Goal: Information Seeking & Learning: Learn about a topic

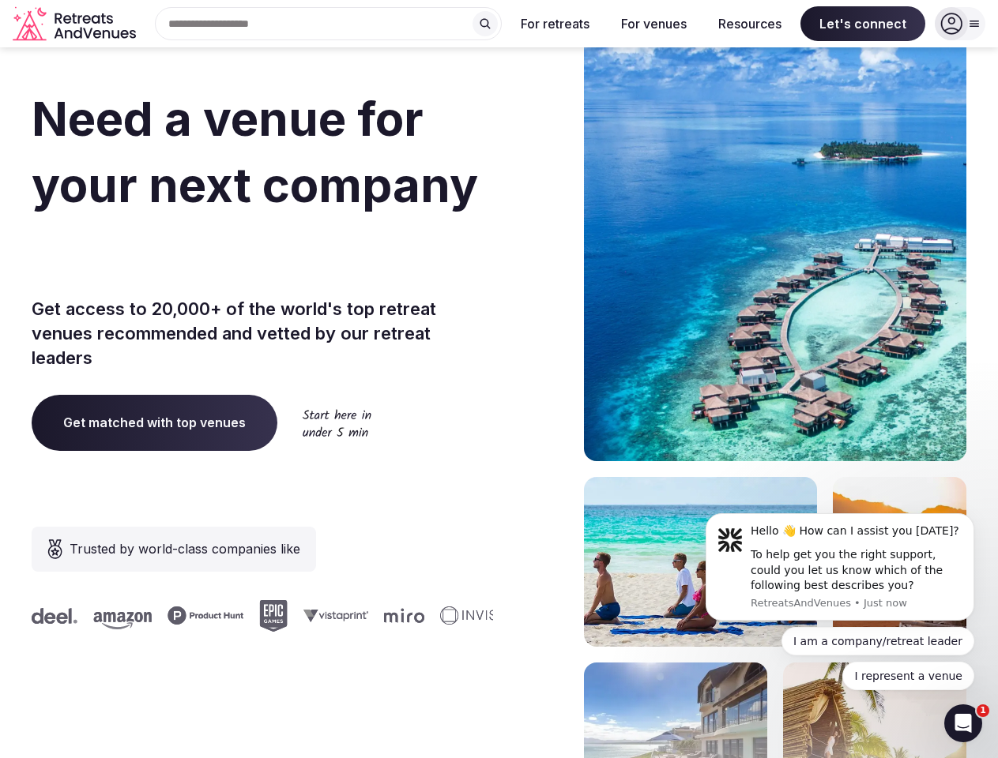
click at [499, 379] on div "Need a venue for your next company retreat? Get access to 20,000+ of the world'…" at bounding box center [499, 473] width 935 height 952
click at [329, 24] on div "Search Popular Destinations [GEOGRAPHIC_DATA], [GEOGRAPHIC_DATA] [GEOGRAPHIC_DA…" at bounding box center [321, 23] width 359 height 33
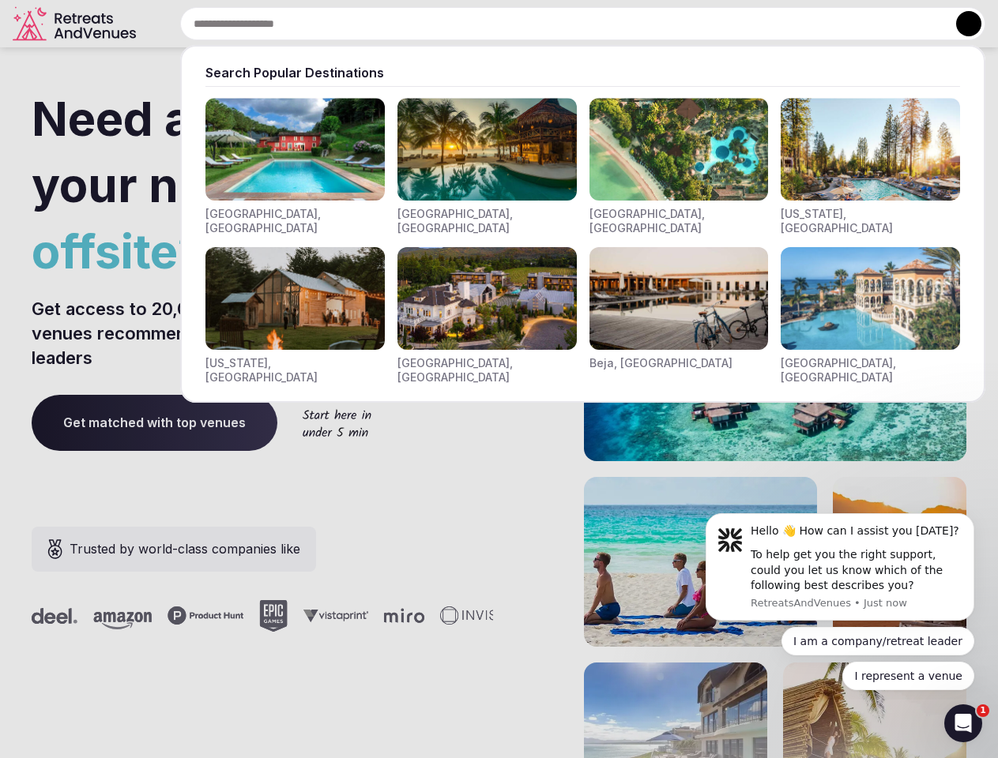
click at [485, 24] on input "text" at bounding box center [582, 23] width 805 height 33
click at [555, 24] on input "text" at bounding box center [582, 23] width 805 height 33
click at [653, 24] on input "text" at bounding box center [582, 23] width 805 height 33
click at [750, 24] on input "text" at bounding box center [582, 23] width 805 height 33
click at [863, 24] on input "text" at bounding box center [582, 23] width 805 height 33
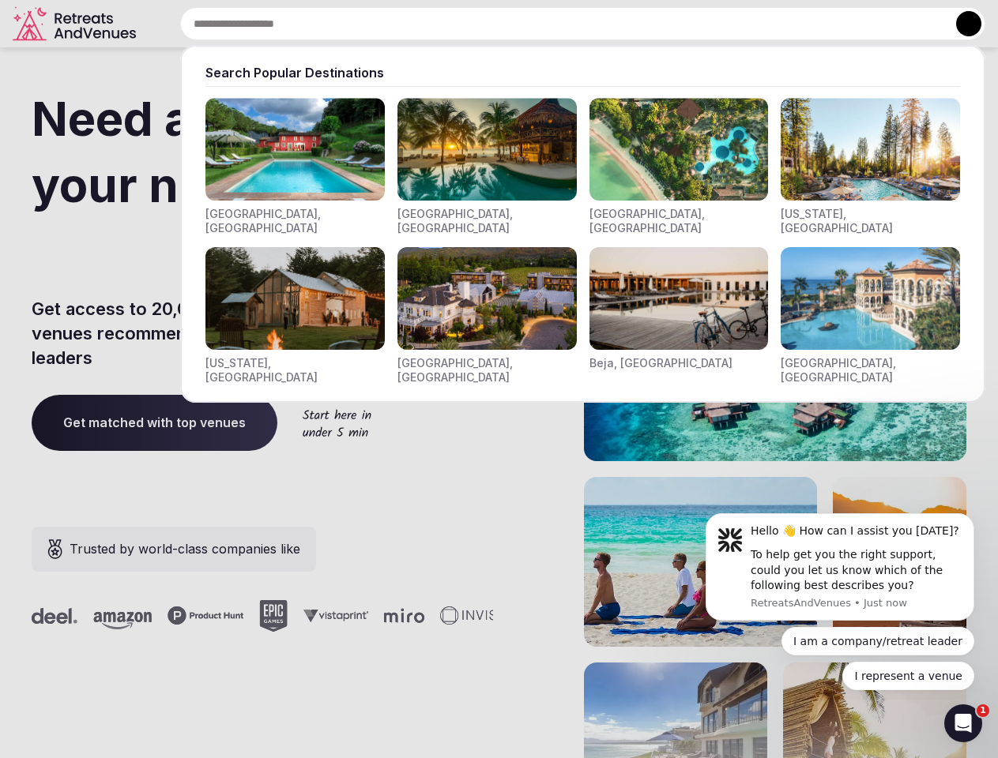
click at [960, 24] on button at bounding box center [968, 23] width 25 height 25
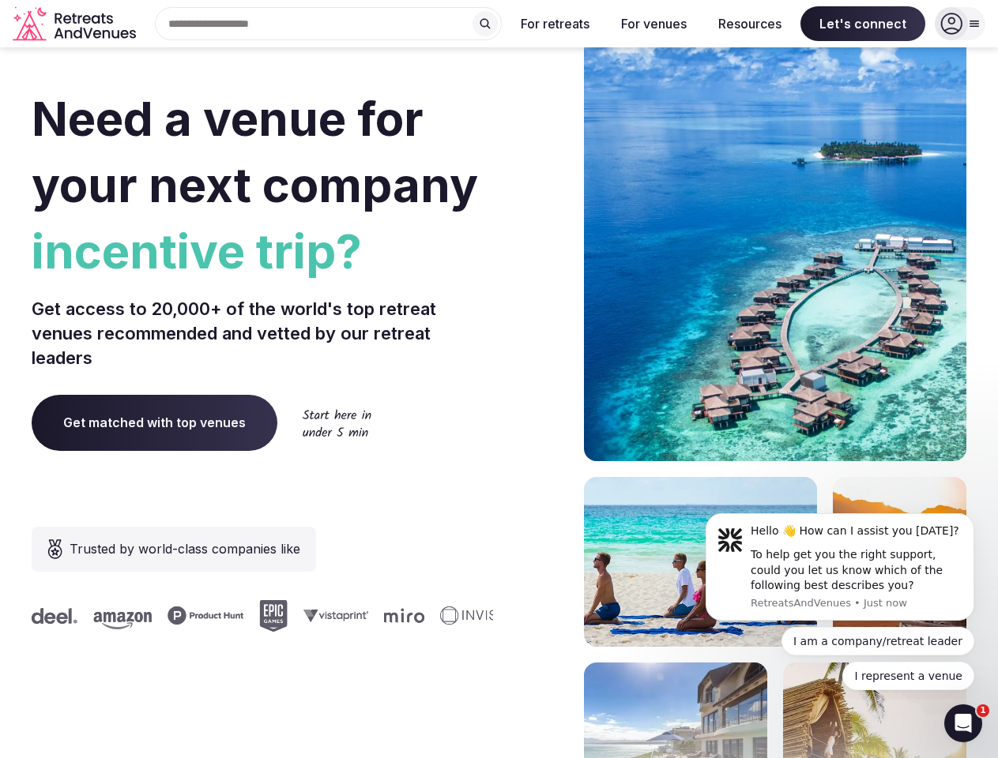
click at [840, 567] on div "To help get you the right support, could you let us know which of the following…" at bounding box center [857, 570] width 212 height 47
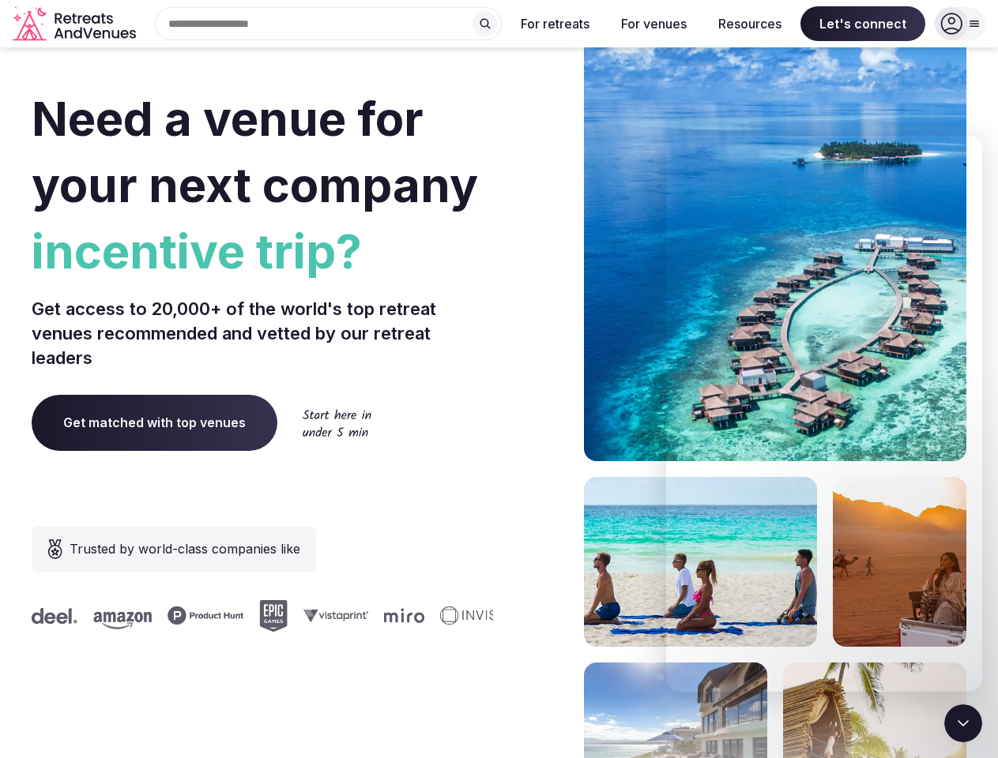
click at [977, 518] on section "Need a venue for your next company incentive trip? Get access to 20,000+ of the…" at bounding box center [499, 473] width 998 height 952
